Goal: Transaction & Acquisition: Purchase product/service

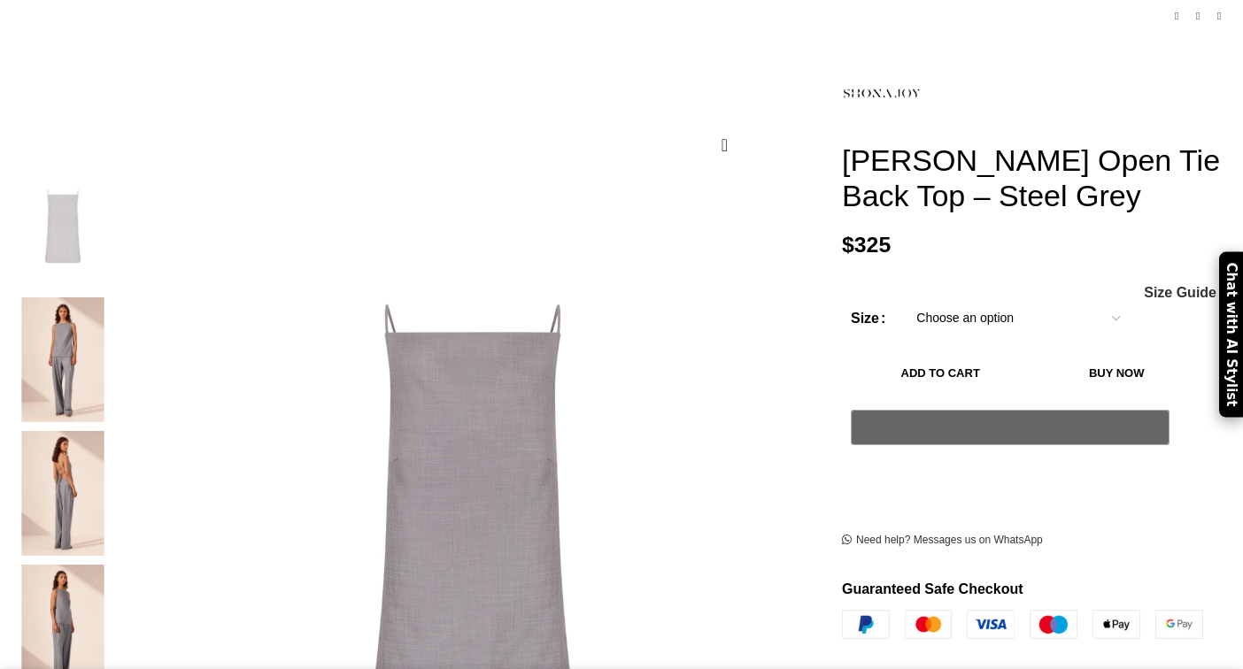
scroll to position [228, 0]
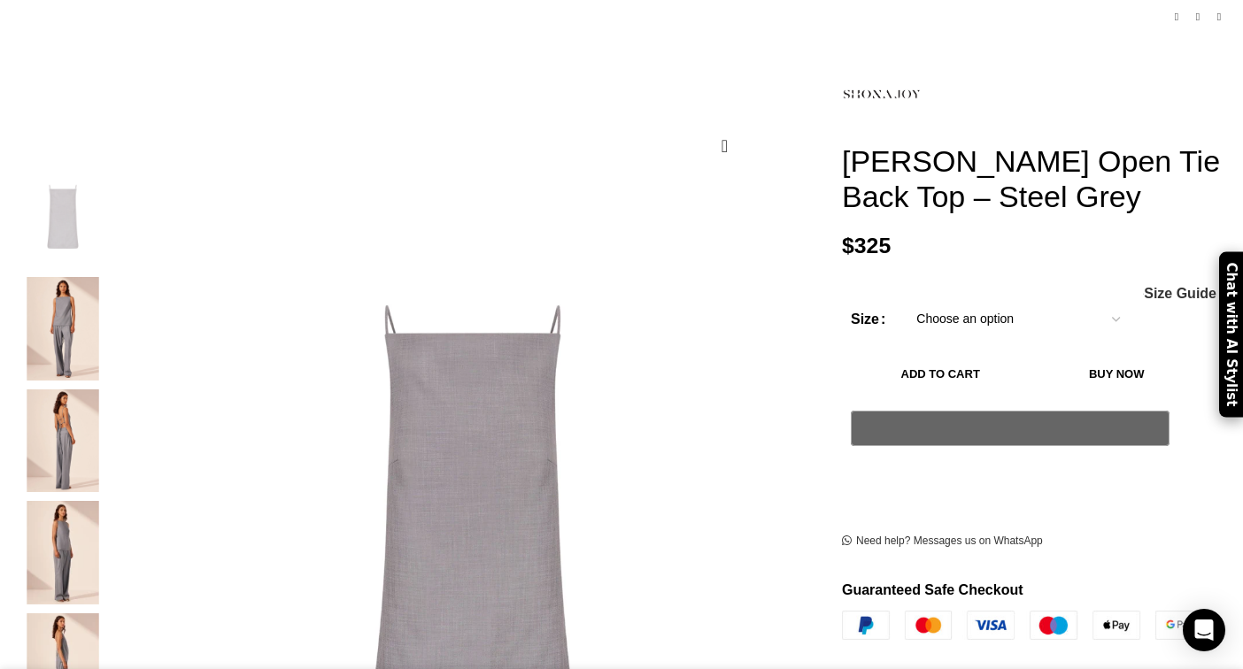
click at [117, 313] on img "2 / 5" at bounding box center [63, 329] width 108 height 104
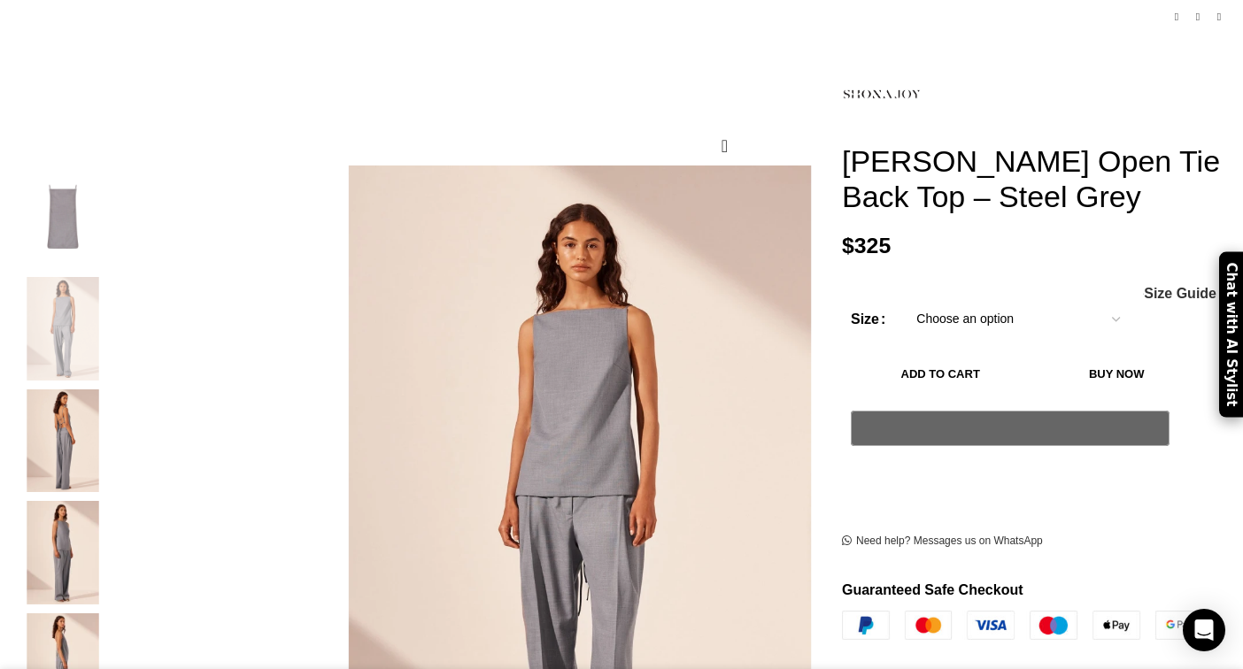
click at [117, 409] on img "3 / 5" at bounding box center [63, 442] width 108 height 104
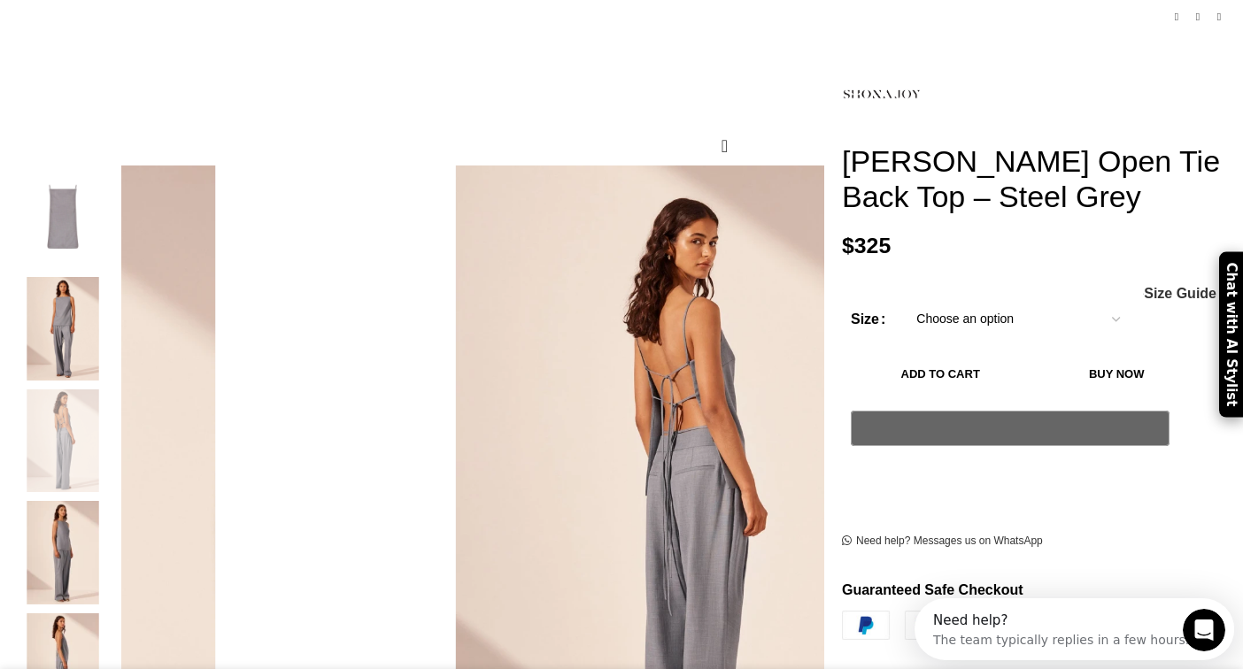
scroll to position [0, 0]
click at [117, 522] on img "4 / 5" at bounding box center [63, 553] width 108 height 104
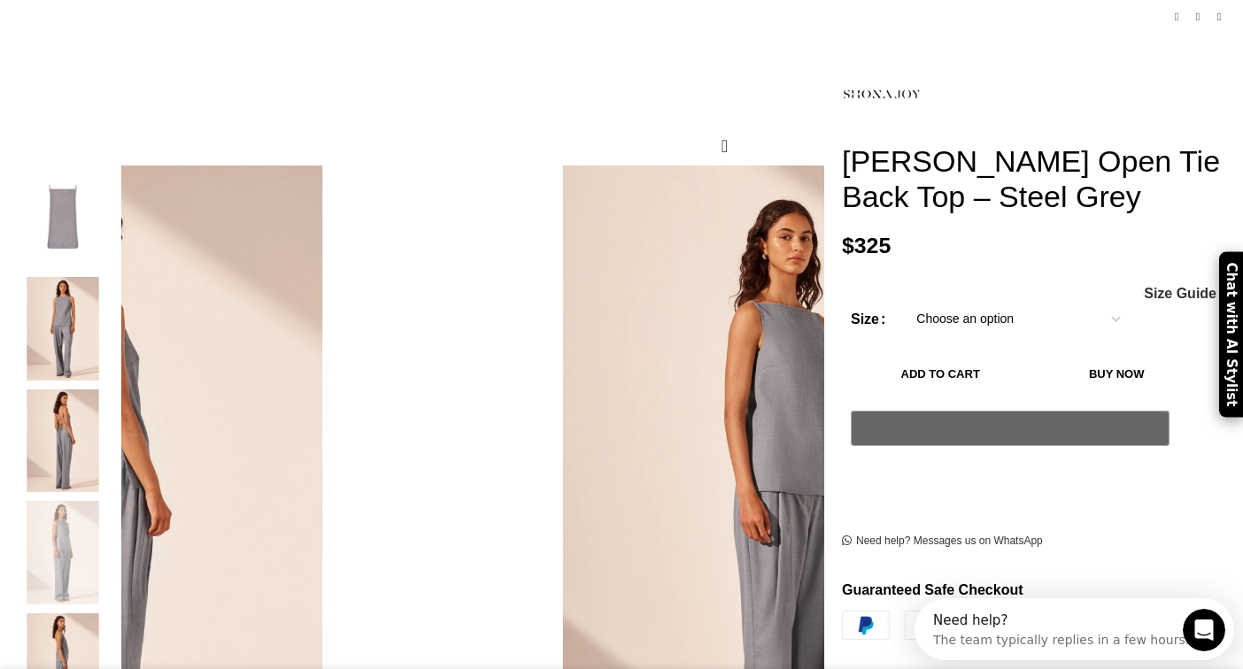
scroll to position [0, 186]
click at [117, 614] on img "5 / 5" at bounding box center [63, 666] width 108 height 104
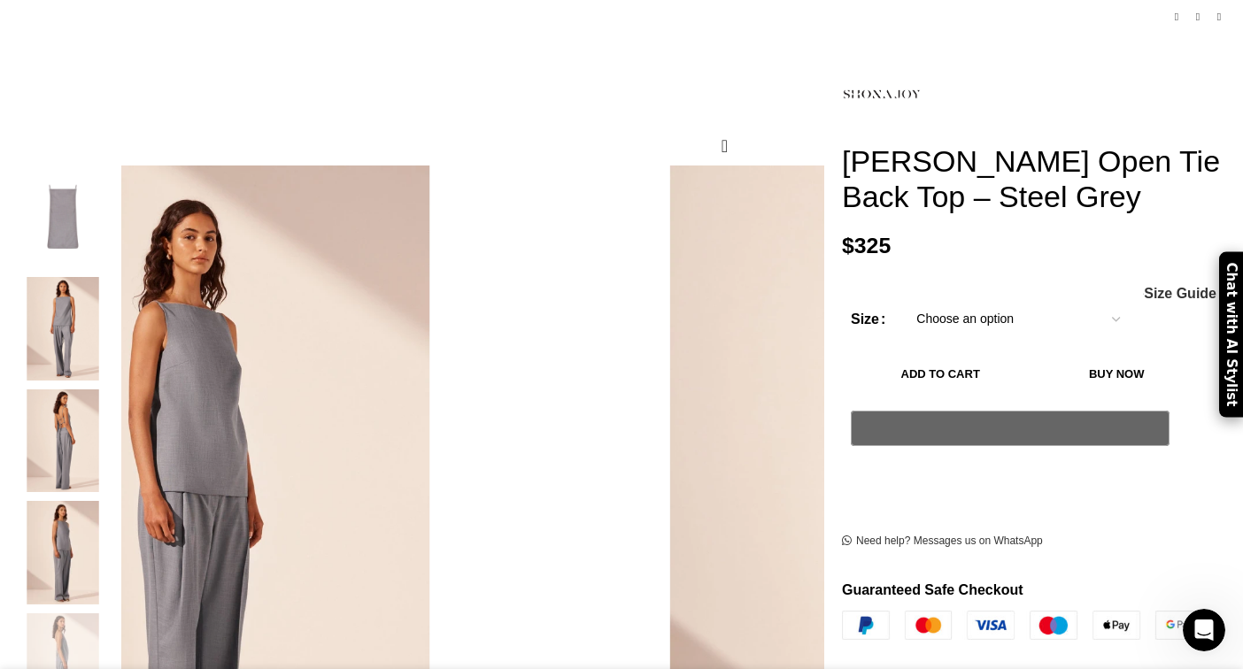
click at [117, 408] on img "3 / 5" at bounding box center [63, 442] width 108 height 104
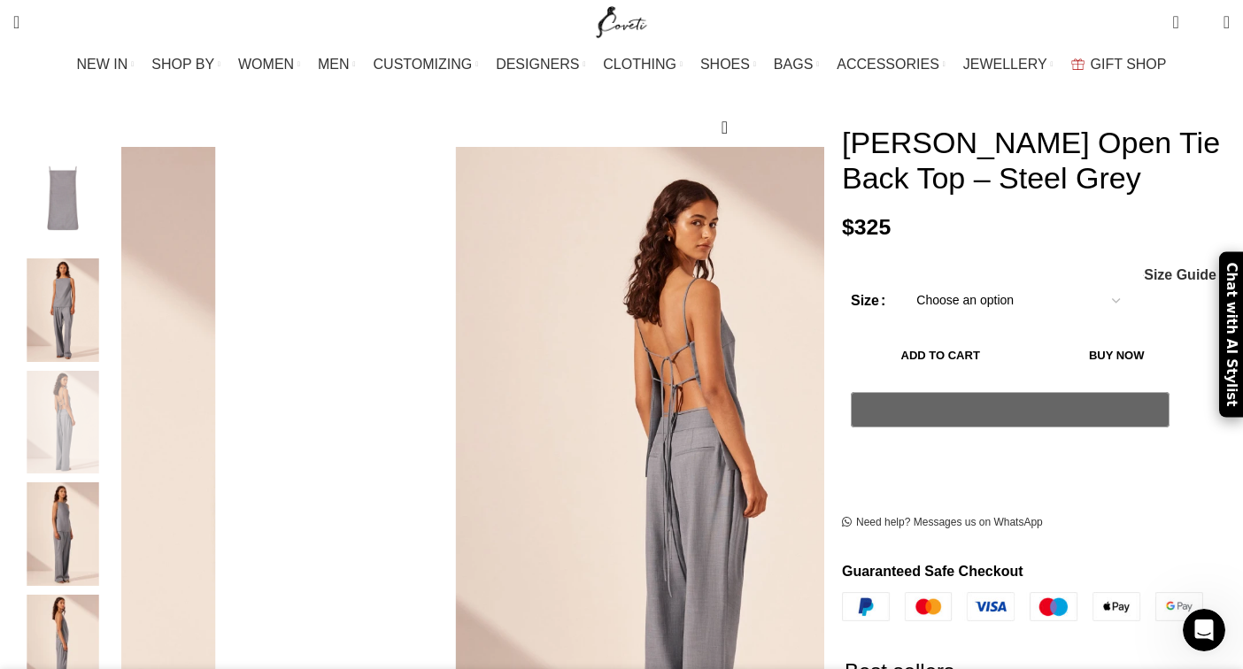
scroll to position [276, 0]
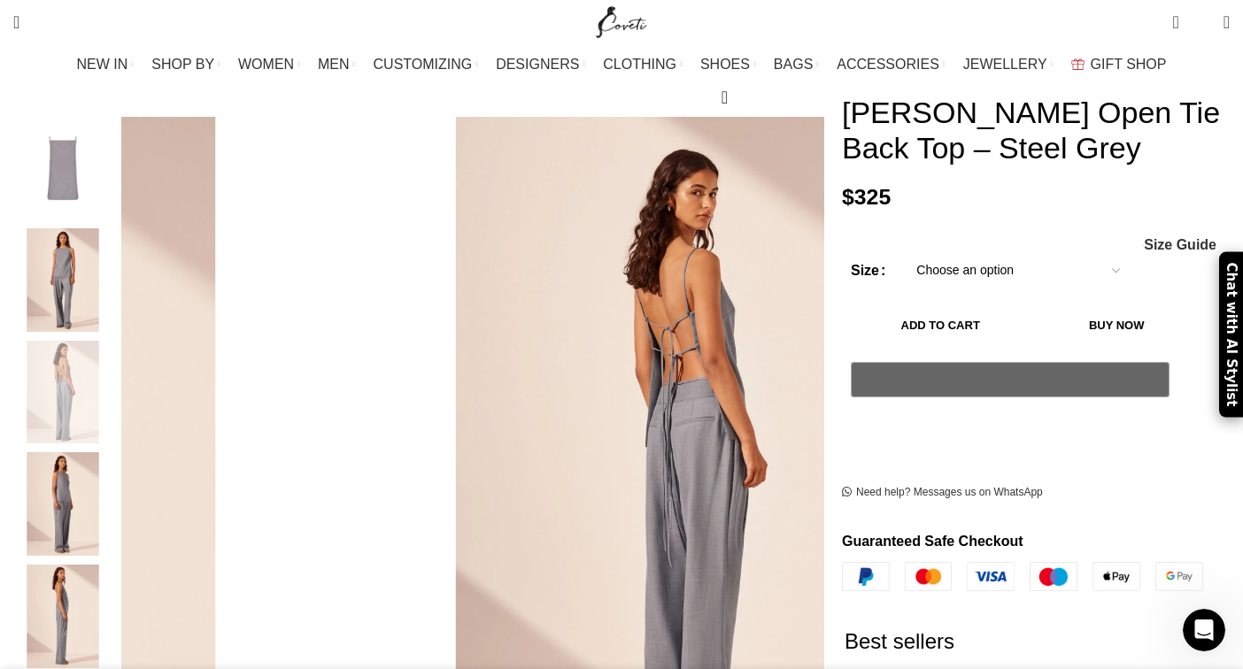
click at [117, 270] on img "2 / 5" at bounding box center [63, 280] width 108 height 104
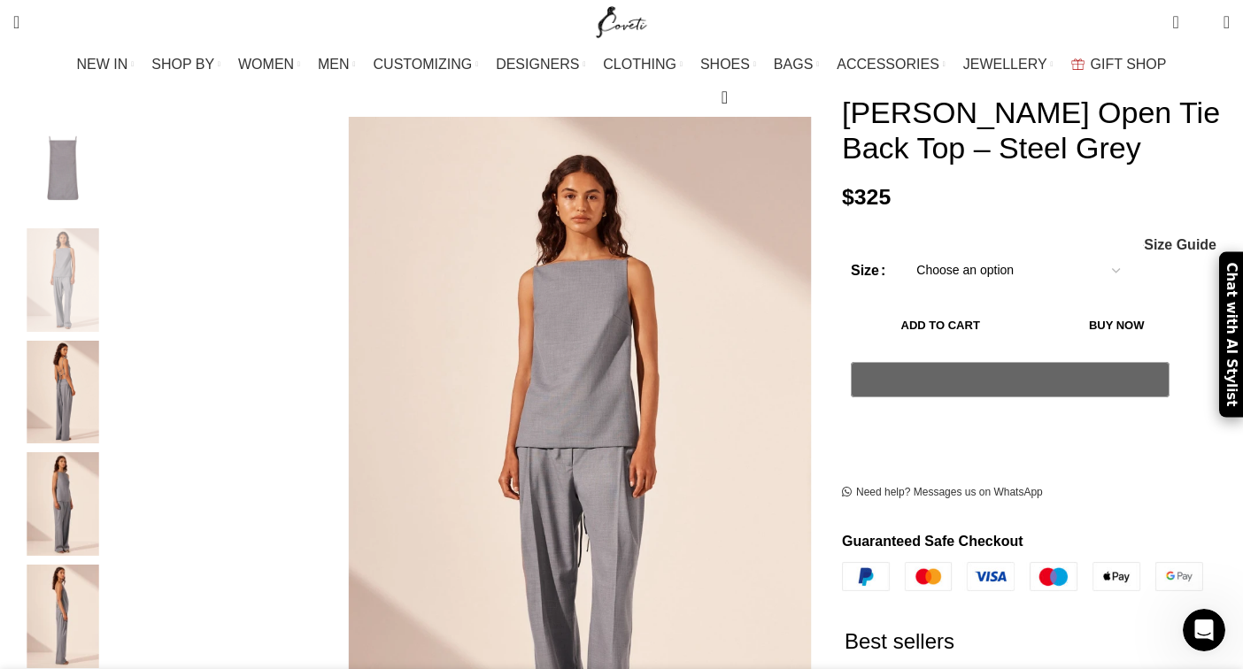
click at [117, 366] on img "3 / 5" at bounding box center [63, 393] width 108 height 104
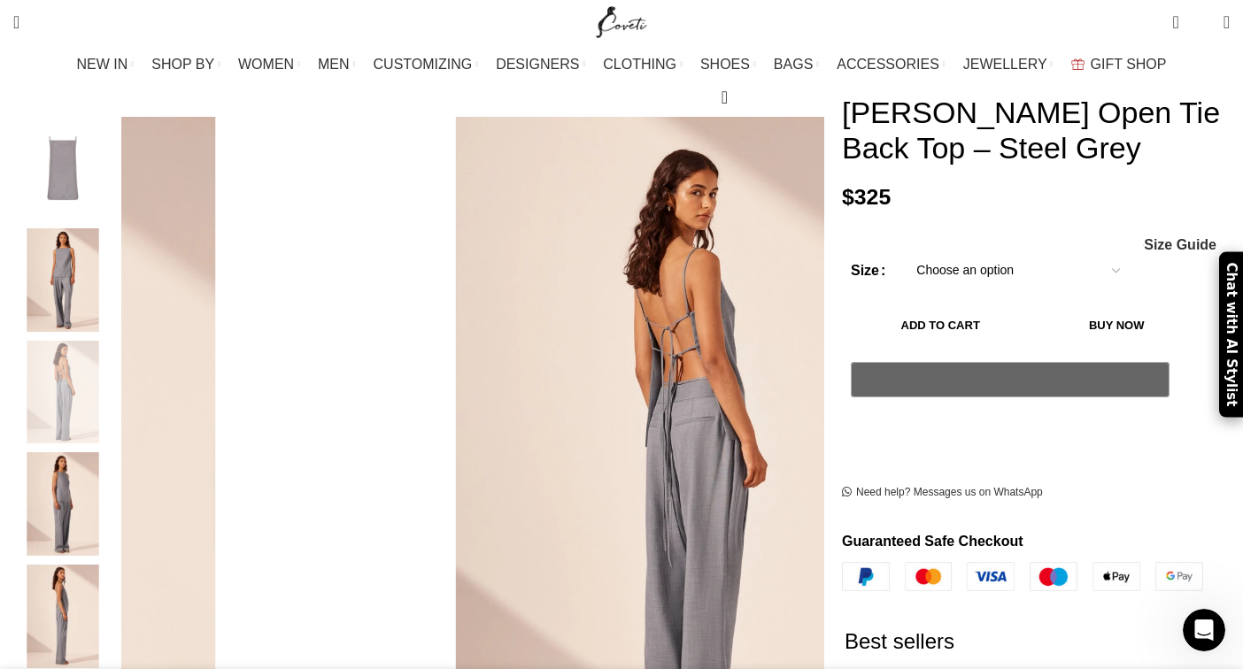
scroll to position [0, 559]
click at [117, 278] on img "2 / 5" at bounding box center [63, 280] width 108 height 104
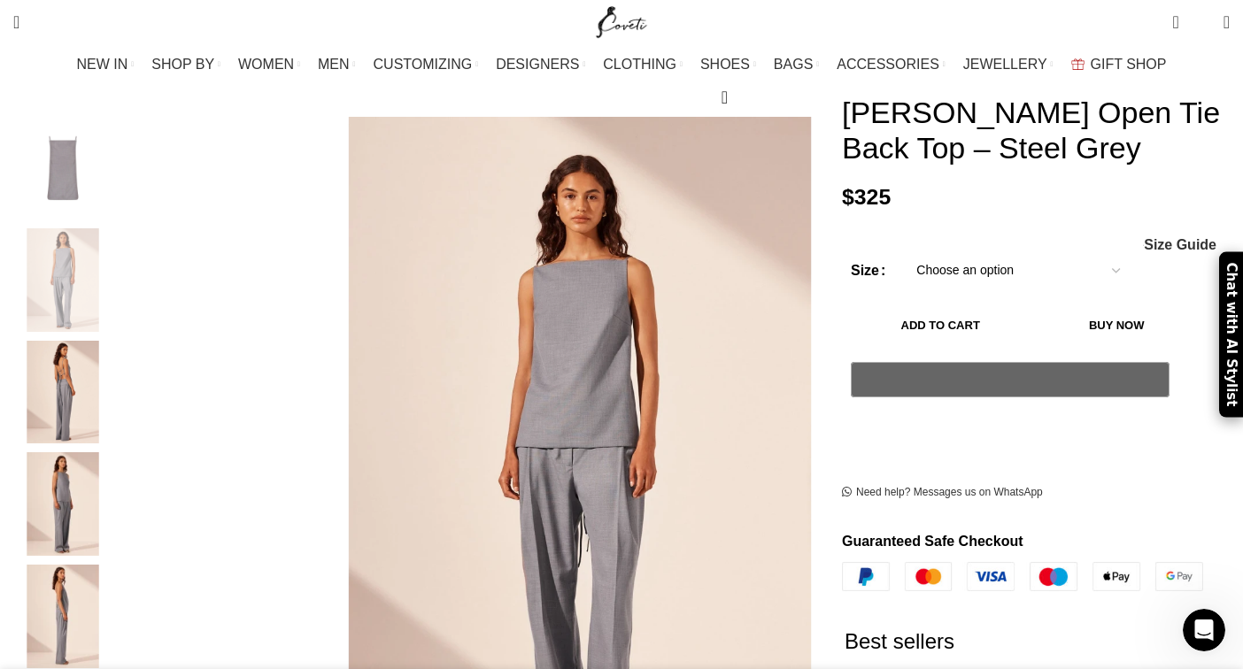
click at [1085, 252] on select "Choose an option 4 UK 6 UK 8 [GEOGRAPHIC_DATA] 10 [GEOGRAPHIC_DATA] 12 [GEOGRAP…" at bounding box center [1018, 270] width 230 height 37
click at [903, 252] on select "Choose an option 4 UK 6 UK 8 [GEOGRAPHIC_DATA] 10 [GEOGRAPHIC_DATA] 12 [GEOGRAP…" at bounding box center [1018, 270] width 230 height 37
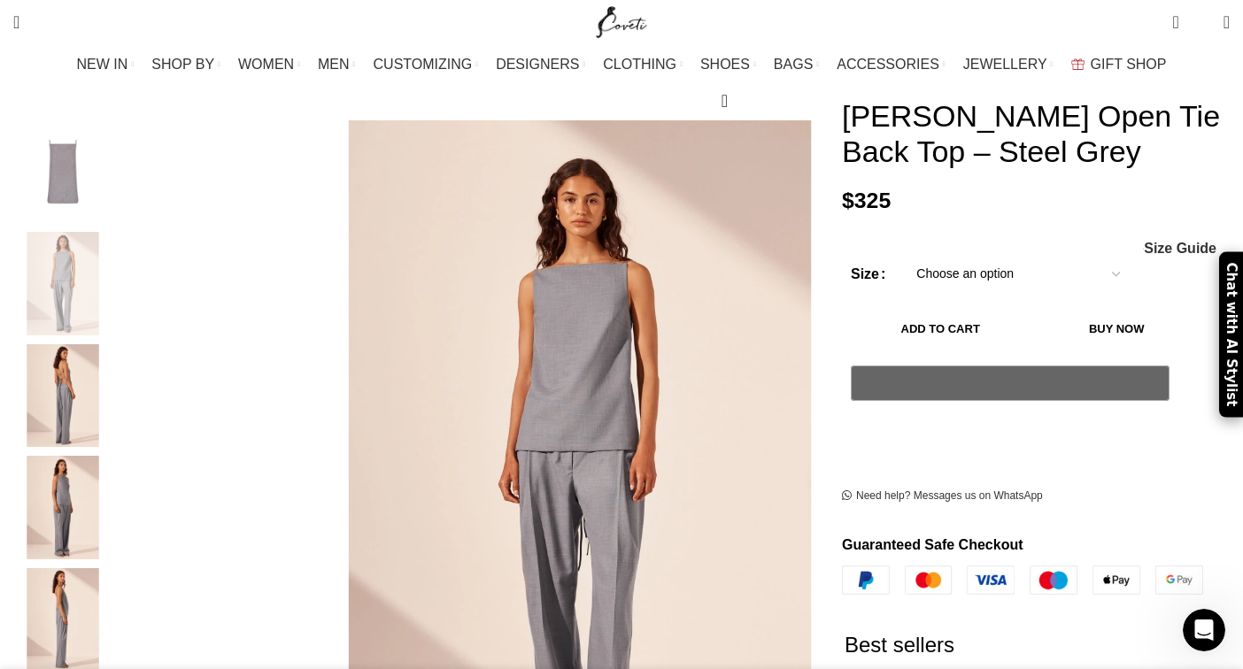
select select "4-[GEOGRAPHIC_DATA]"
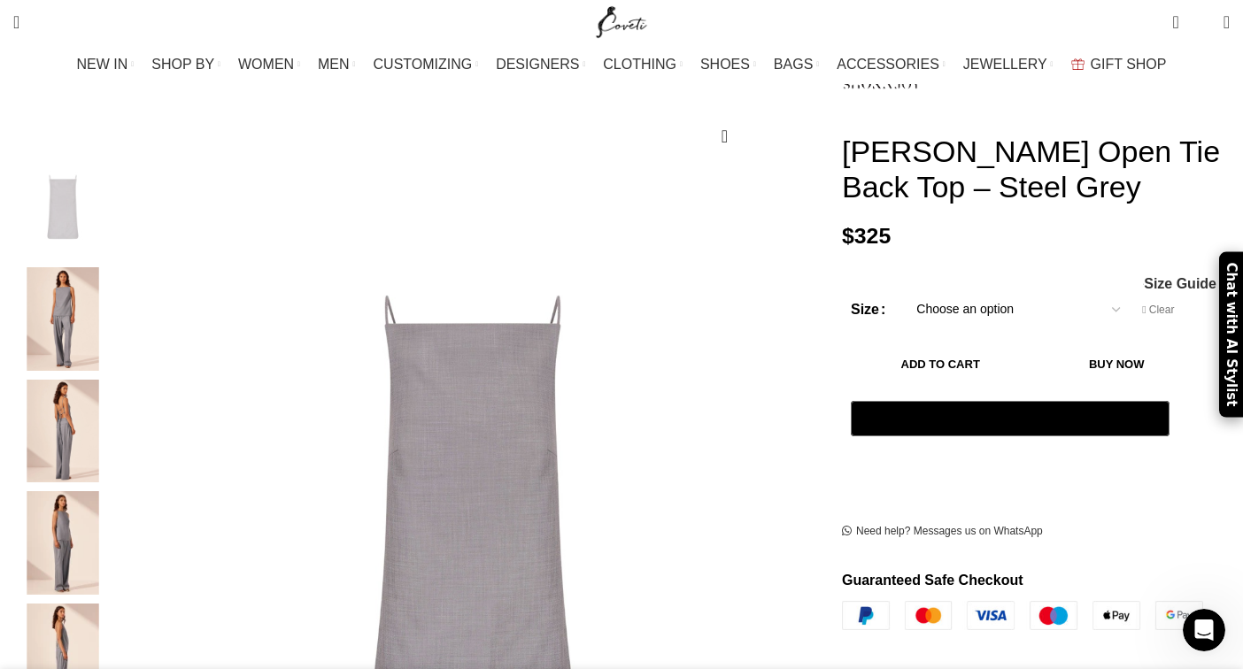
scroll to position [0, 931]
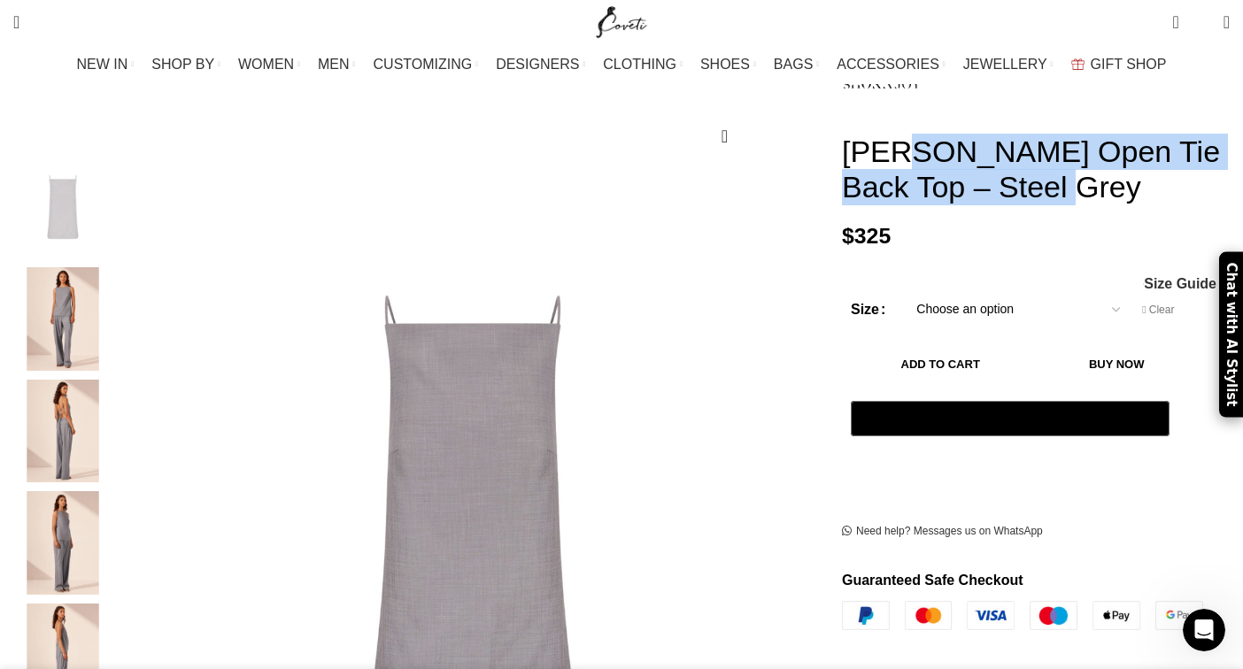
drag, startPoint x: 819, startPoint y: 131, endPoint x: 1139, endPoint y: 174, distance: 322.5
click at [1139, 174] on h1 "[PERSON_NAME] Open Tie Back Top – Steel Grey" at bounding box center [1036, 170] width 388 height 73
copy h1 "[PERSON_NAME] Open Tie Back Top – Steel Grey"
